Goal: Task Accomplishment & Management: Use online tool/utility

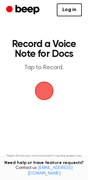
click at [44, 92] on span "button" at bounding box center [44, 91] width 22 height 22
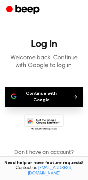
click at [75, 97] on icon "button" at bounding box center [74, 97] width 3 height 3
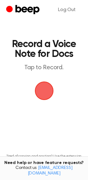
click at [40, 92] on span "button" at bounding box center [44, 91] width 19 height 19
click at [43, 91] on span "button" at bounding box center [44, 90] width 31 height 31
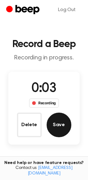
click at [59, 122] on button "Save" at bounding box center [59, 125] width 25 height 25
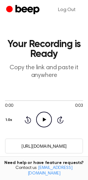
click at [44, 120] on icon at bounding box center [44, 120] width 3 height 4
